Goal: Obtain resource: Obtain resource

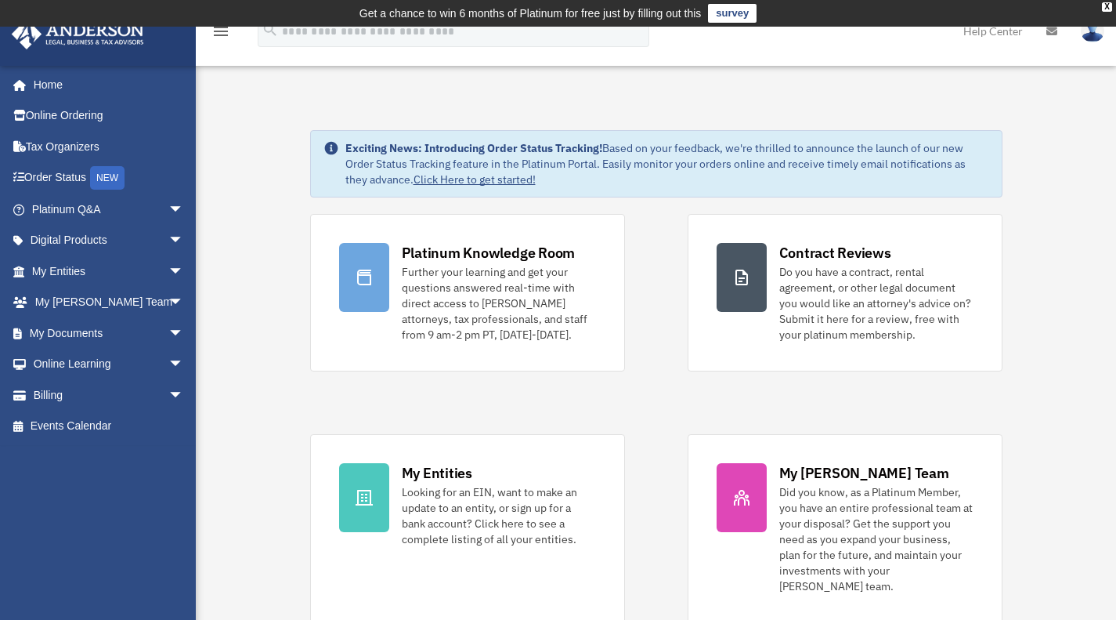
click at [83, 332] on link "My Documents arrow_drop_down" at bounding box center [109, 332] width 197 height 31
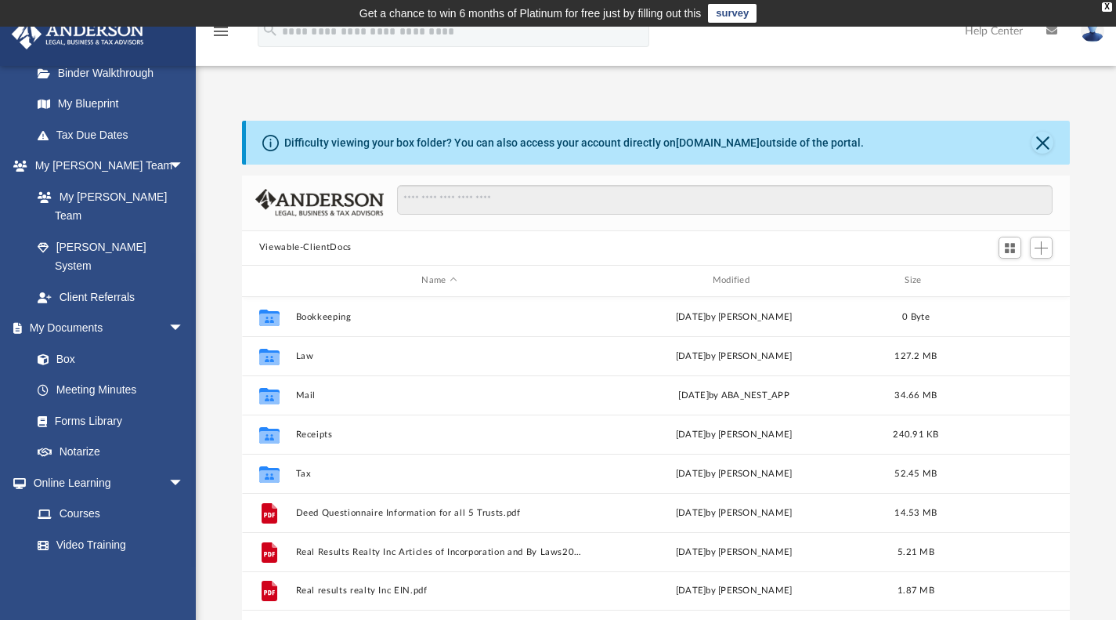
scroll to position [332, 0]
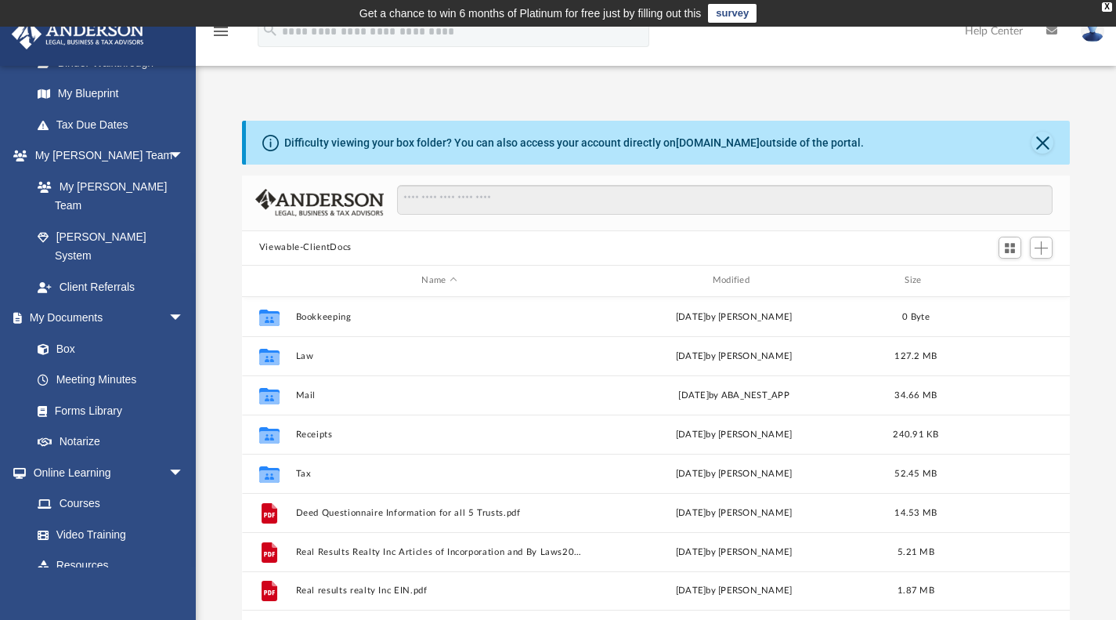
click at [51, 344] on span at bounding box center [51, 349] width 10 height 11
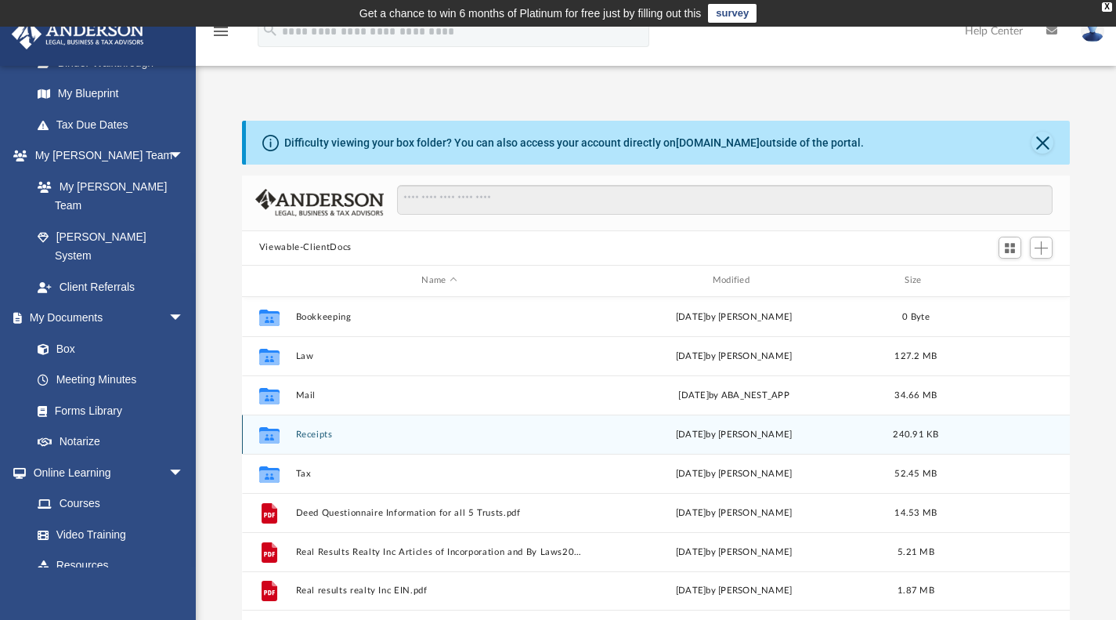
click at [306, 418] on div "Collaborated Folder Receipts Tue Jul 9 2024 by Michelle Frank 240.91 KB" at bounding box center [656, 433] width 829 height 39
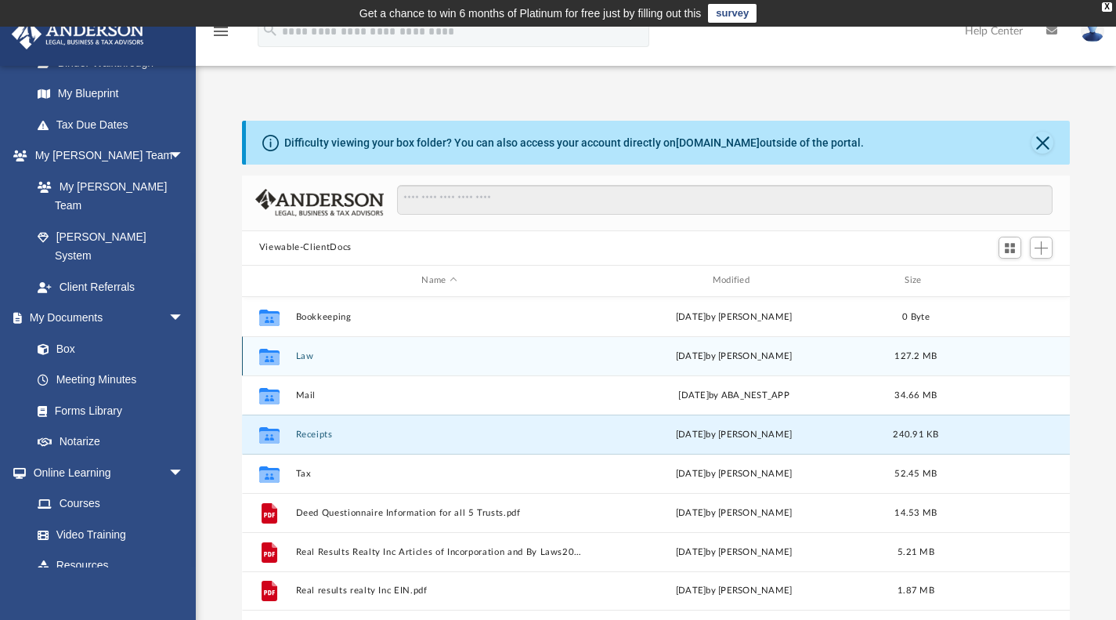
click at [314, 370] on div "Collaborated Folder Law Fri Sep 19 2025 by Gerald Higgins 127.2 MB" at bounding box center [656, 355] width 829 height 39
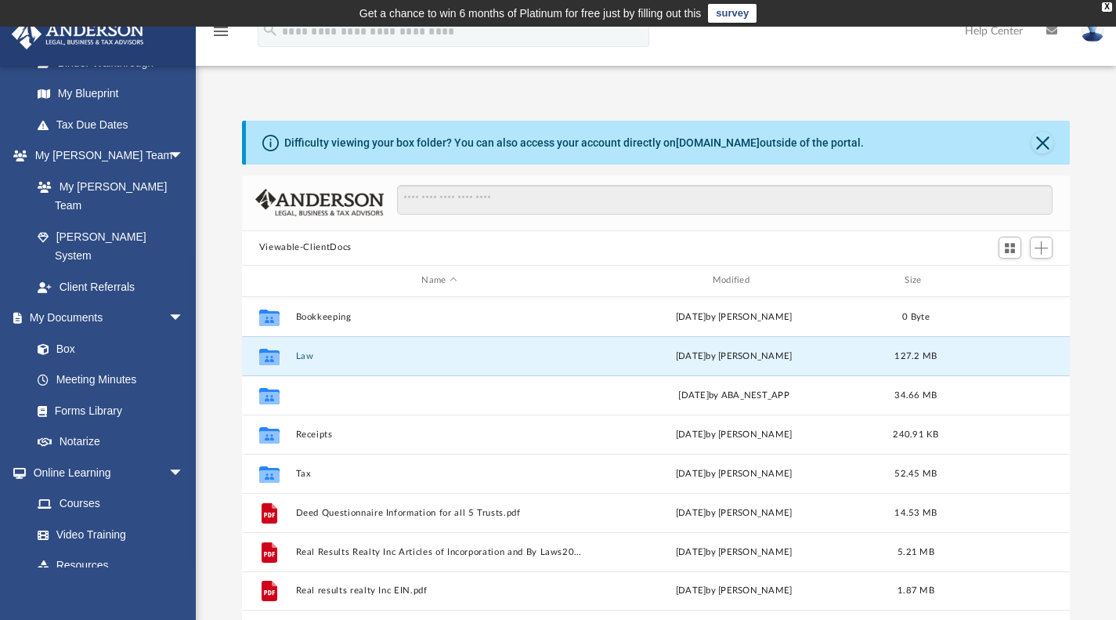
click at [314, 393] on button "Mail" at bounding box center [439, 394] width 288 height 10
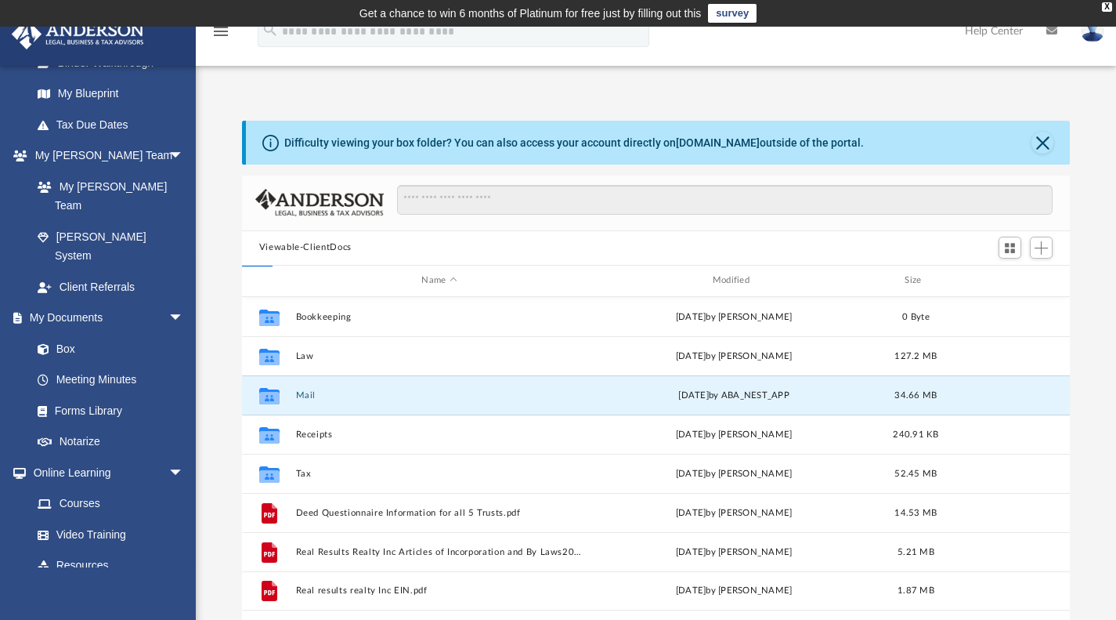
click at [309, 389] on button "Mail" at bounding box center [439, 394] width 288 height 10
click at [305, 394] on button "Mail" at bounding box center [439, 394] width 288 height 10
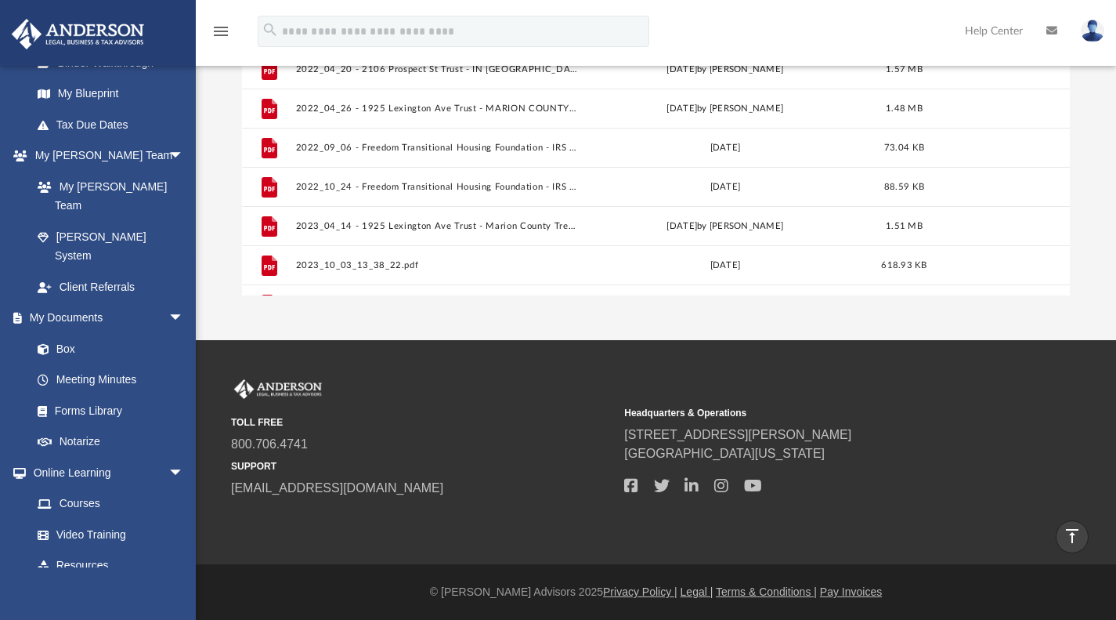
scroll to position [0, 0]
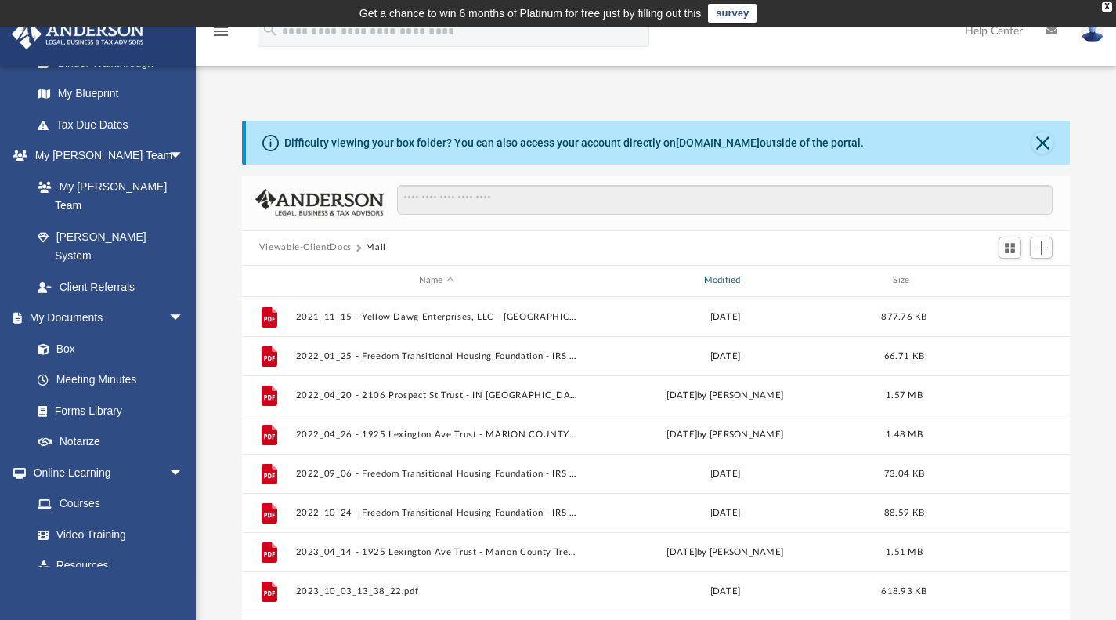
click at [721, 280] on div "Modified" at bounding box center [725, 280] width 282 height 14
click at [715, 281] on div "Modified" at bounding box center [725, 280] width 282 height 14
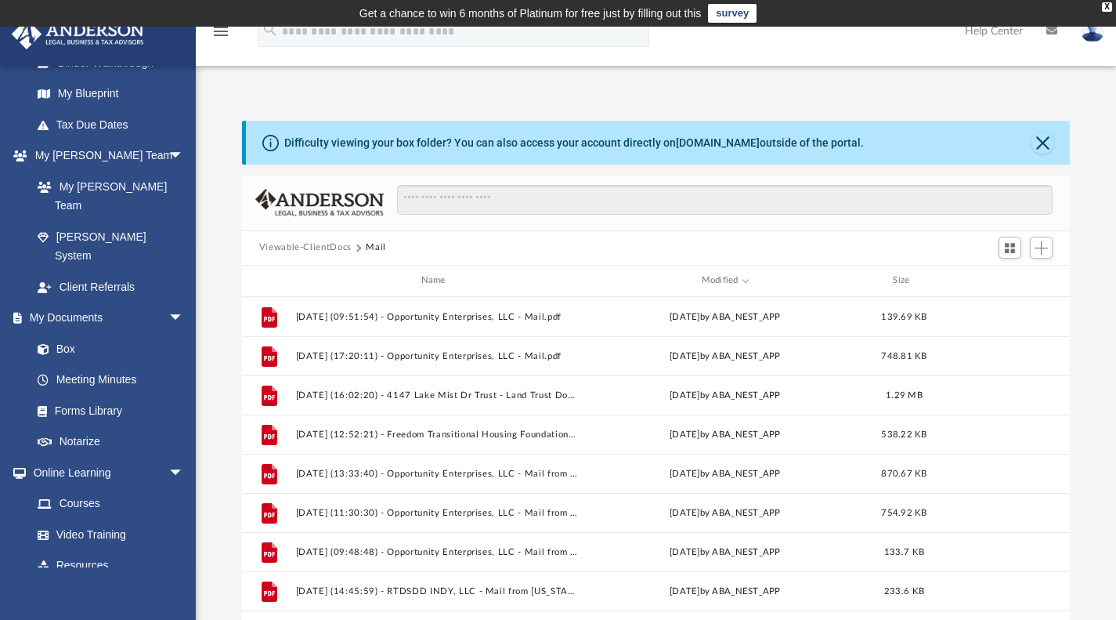
click at [64, 333] on link "Box" at bounding box center [107, 348] width 170 height 31
click at [371, 244] on button "Mail" at bounding box center [376, 248] width 20 height 14
click at [490, 316] on button "2025.09.18 (09:51:54) - Opportunity Enterprises, LLC - Mail.pdf" at bounding box center [436, 316] width 282 height 10
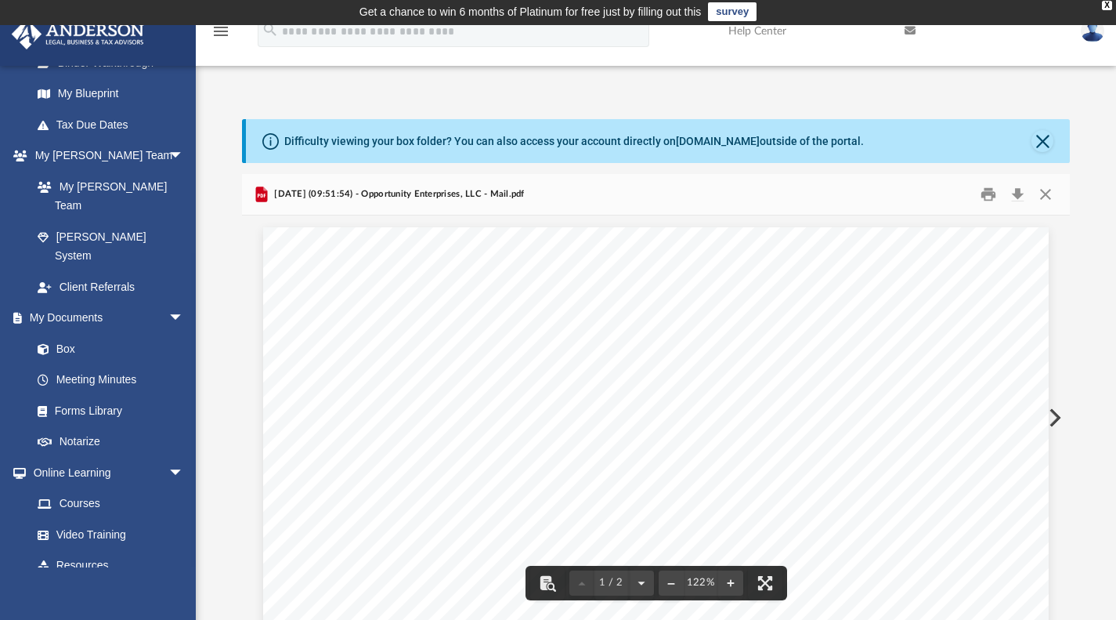
scroll to position [78, 0]
click at [982, 191] on button "Print" at bounding box center [988, 194] width 31 height 24
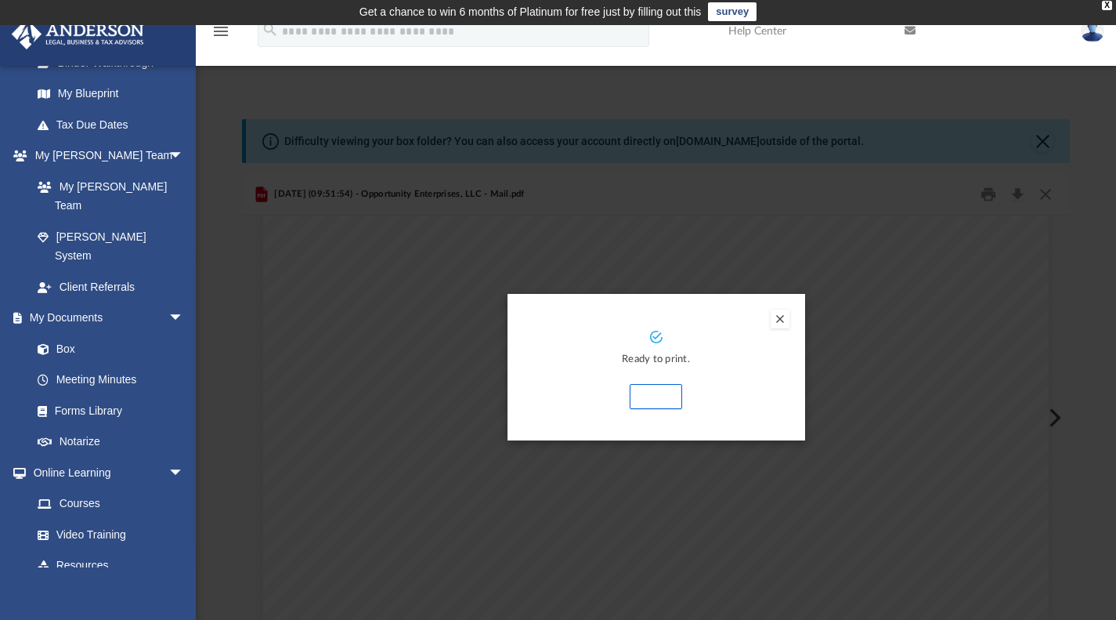
click at [656, 399] on button "Print" at bounding box center [656, 396] width 52 height 25
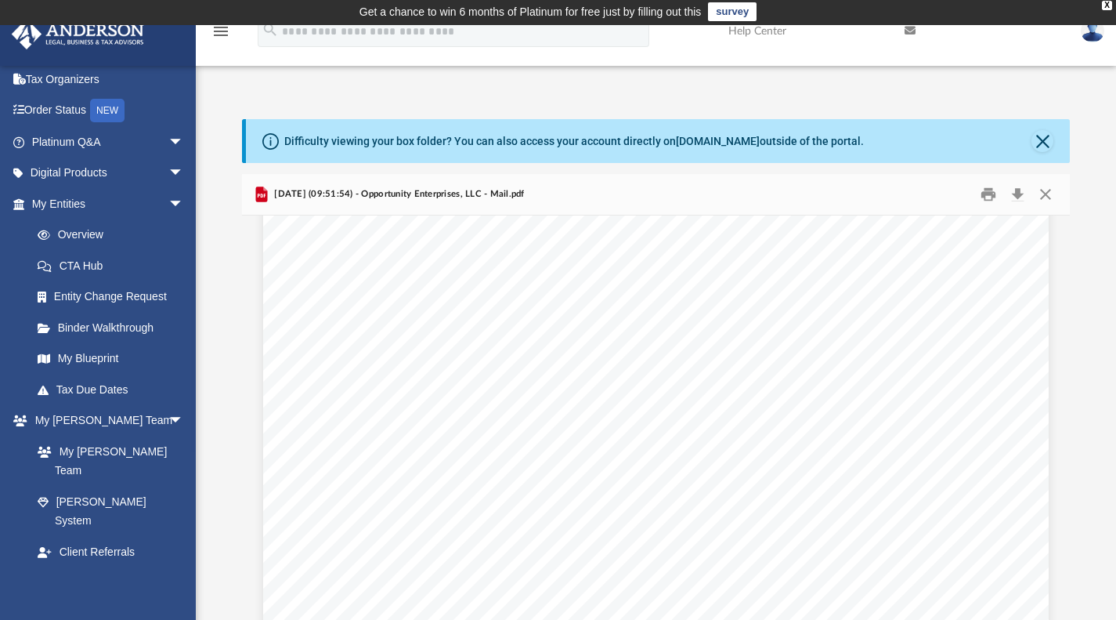
scroll to position [67, 0]
click at [79, 136] on link "Platinum Q&A arrow_drop_down" at bounding box center [109, 142] width 197 height 31
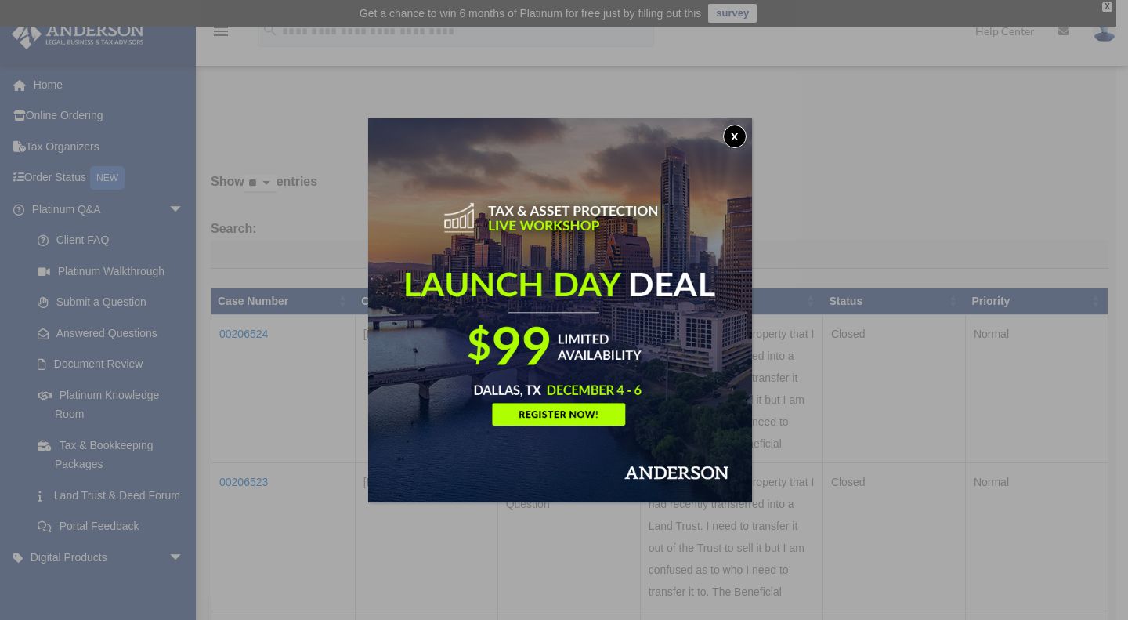
click at [735, 144] on button "x" at bounding box center [735, 137] width 24 height 24
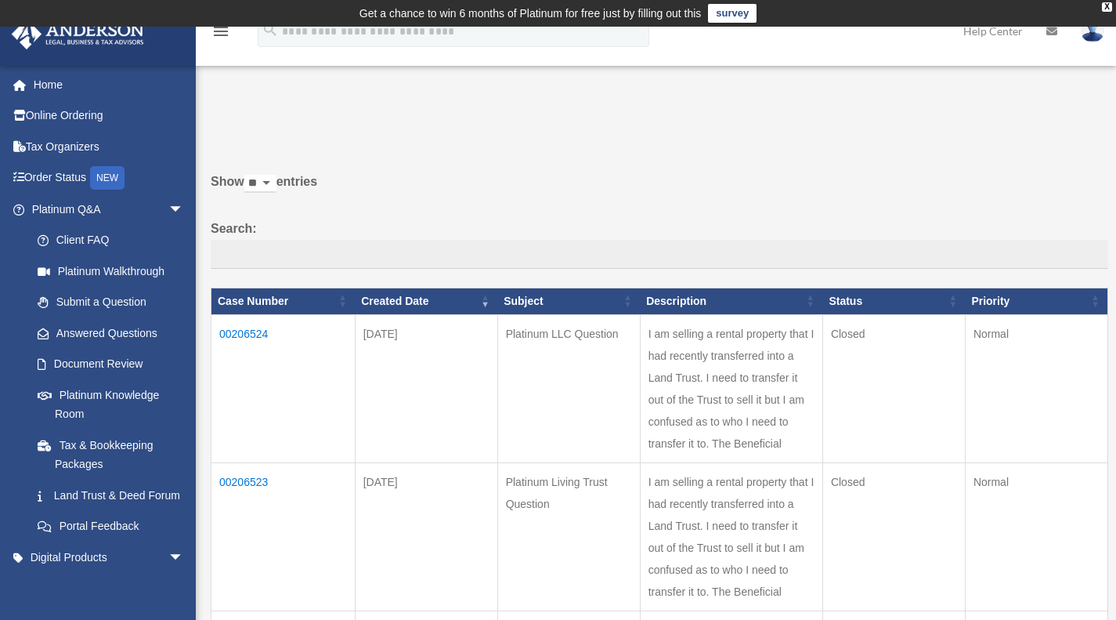
click at [96, 401] on link "Platinum Knowledge Room" at bounding box center [111, 404] width 178 height 50
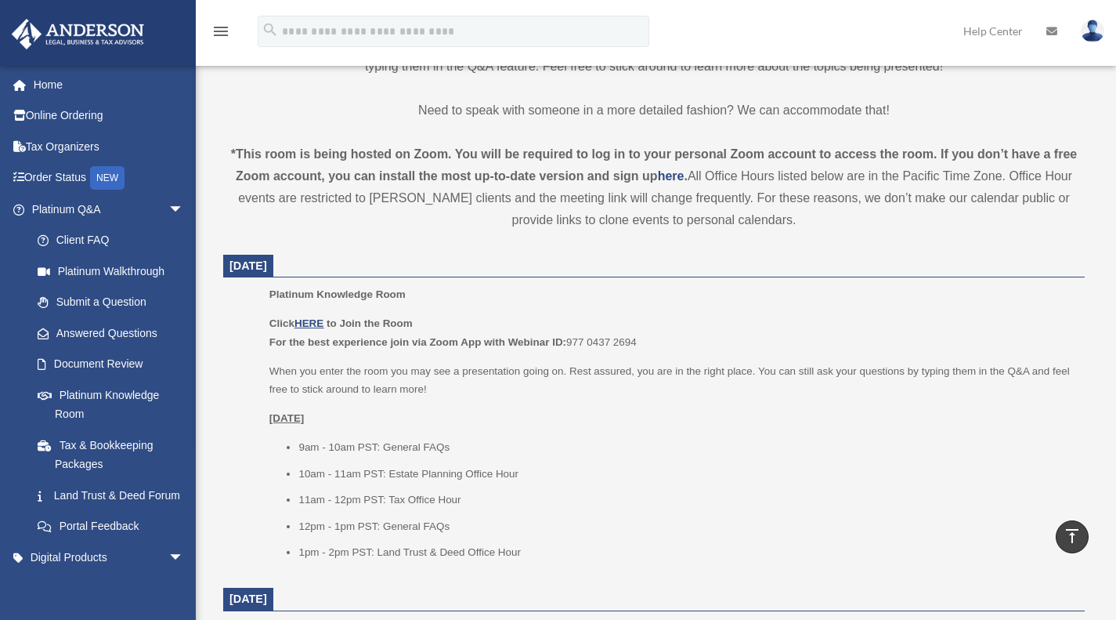
scroll to position [499, 0]
click at [576, 413] on p "[DATE]" at bounding box center [671, 416] width 805 height 19
click at [750, 403] on div "Click HERE to Join the Room For the best experience join via Zoom App with Webi…" at bounding box center [671, 435] width 805 height 247
click at [310, 322] on u "HERE" at bounding box center [309, 321] width 29 height 12
